Goal: Find specific page/section: Find specific page/section

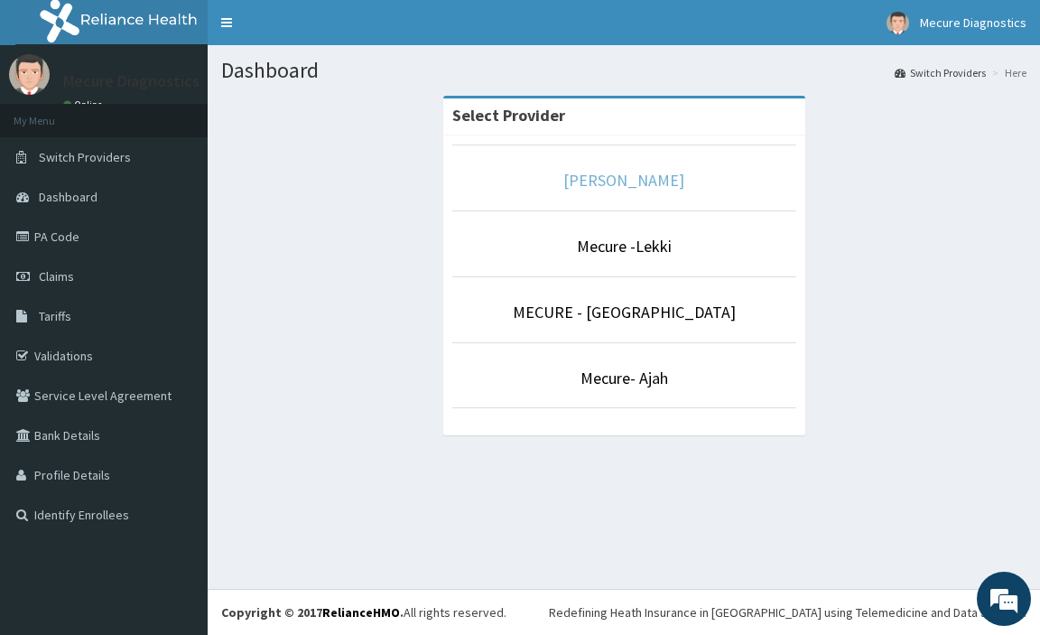
click at [660, 183] on link "[PERSON_NAME]" at bounding box center [623, 180] width 121 height 21
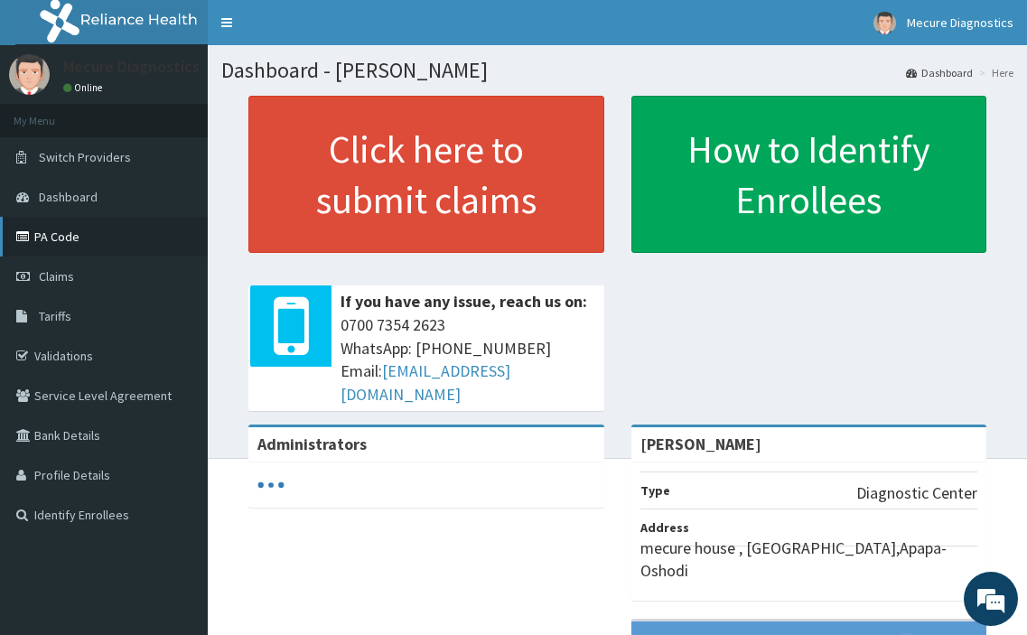
click at [56, 237] on link "PA Code" at bounding box center [104, 237] width 208 height 40
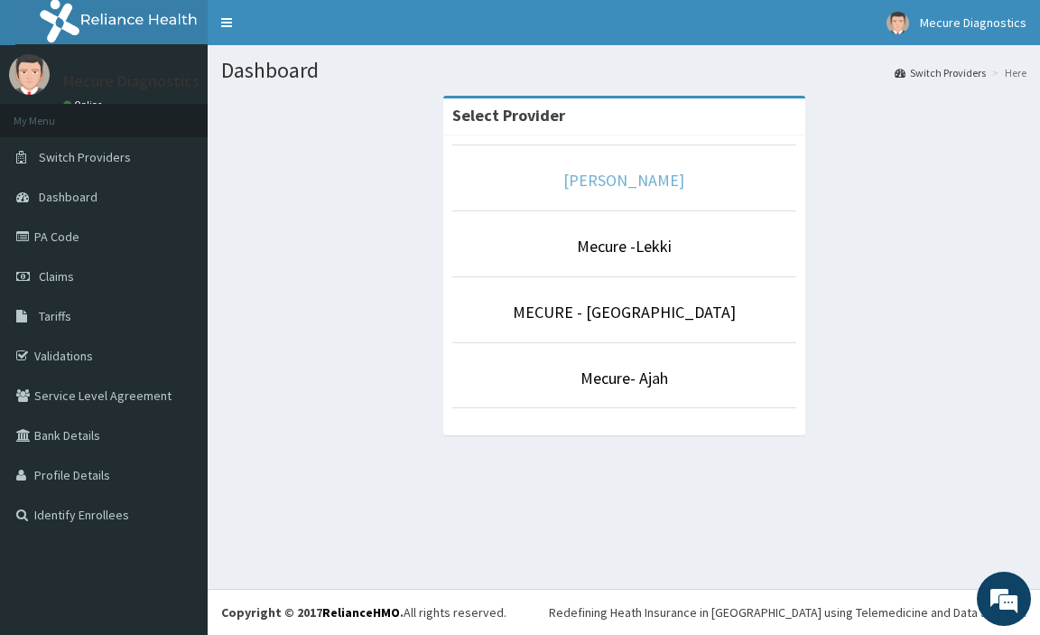
click at [607, 183] on link "[PERSON_NAME]" at bounding box center [623, 180] width 121 height 21
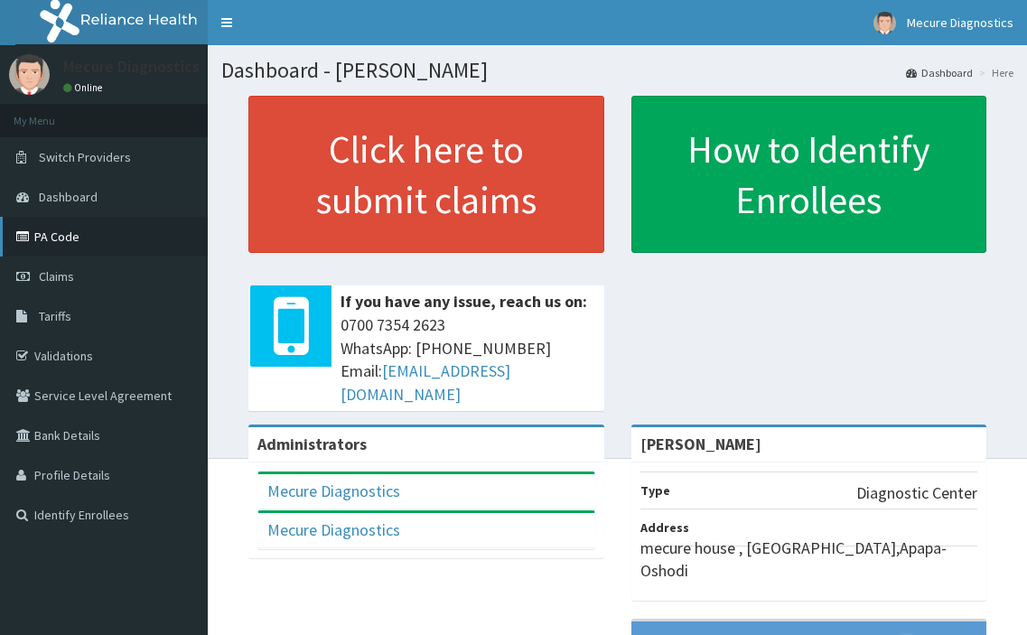
click at [59, 239] on link "PA Code" at bounding box center [104, 237] width 208 height 40
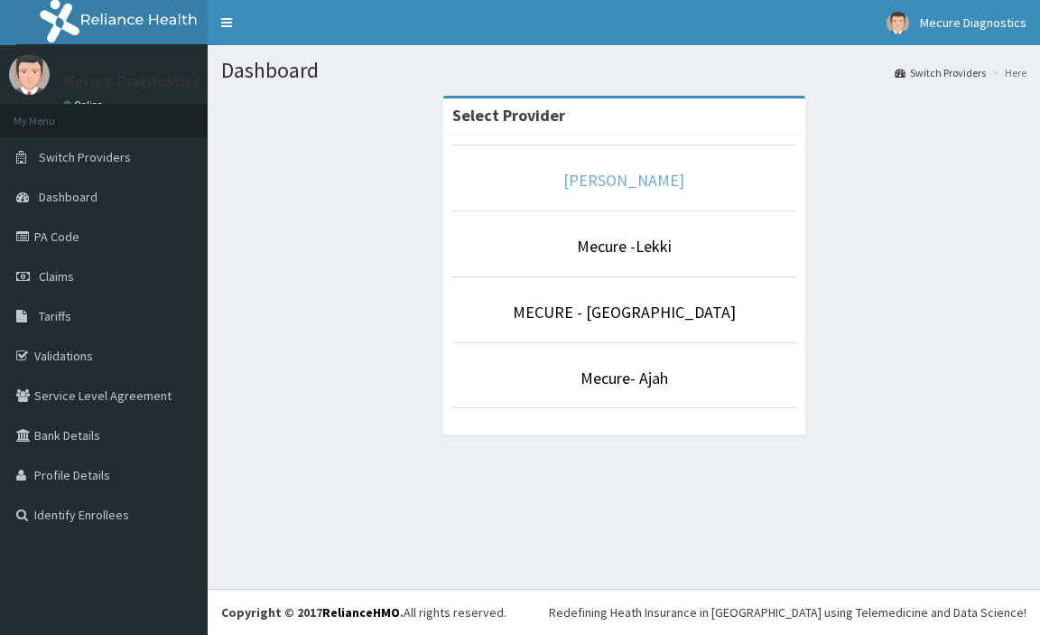
click at [621, 181] on link "[PERSON_NAME]" at bounding box center [623, 180] width 121 height 21
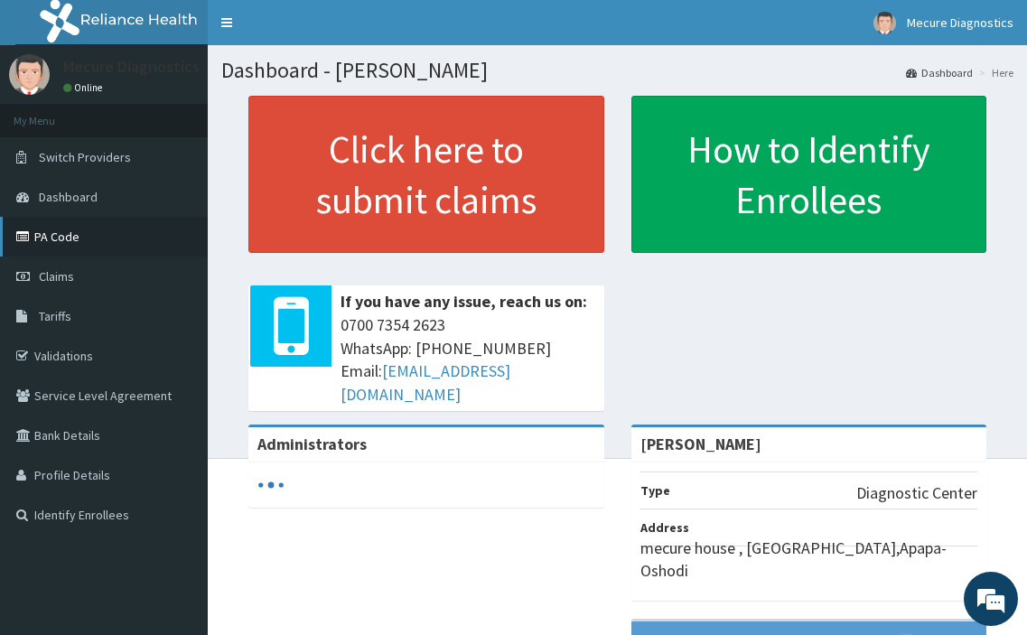
click at [60, 243] on link "PA Code" at bounding box center [104, 237] width 208 height 40
